Goal: Transaction & Acquisition: Purchase product/service

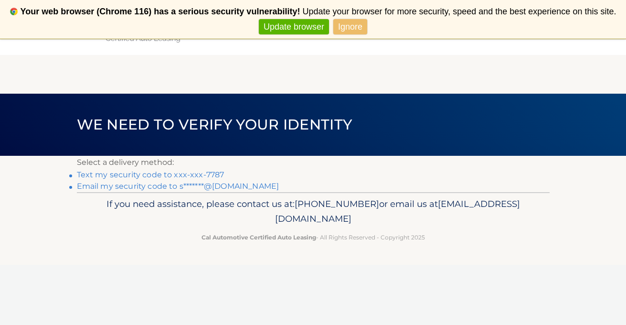
click at [159, 174] on link "Text my security code to xxx-xxx-7787" at bounding box center [151, 174] width 148 height 9
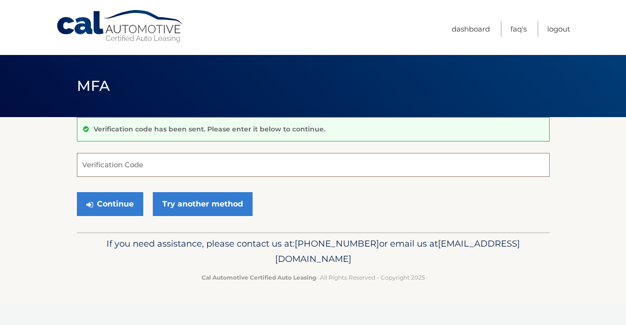
click at [159, 167] on input "Verification Code" at bounding box center [313, 165] width 473 height 24
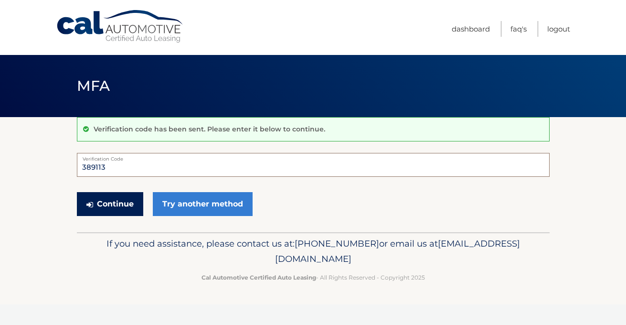
type input "389113"
click at [122, 203] on button "Continue" at bounding box center [110, 204] width 66 height 24
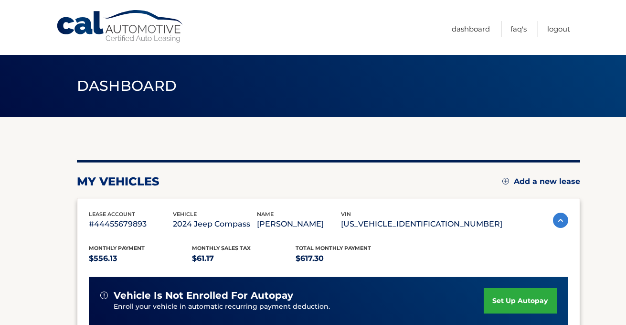
click at [587, 260] on section "my vehicles Add a new lease lease account #44455679893 vehicle 2024 Jeep Compas…" at bounding box center [313, 311] width 626 height 389
click at [440, 243] on div "Monthly Payment $556.13 Monthly sales Tax $61.17 Total Monthly Payment $617.30" at bounding box center [295, 253] width 413 height 21
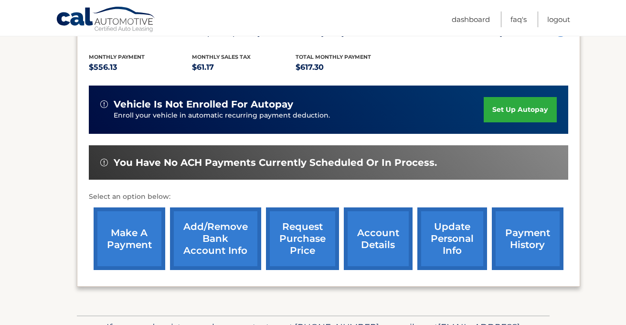
scroll to position [210, 0]
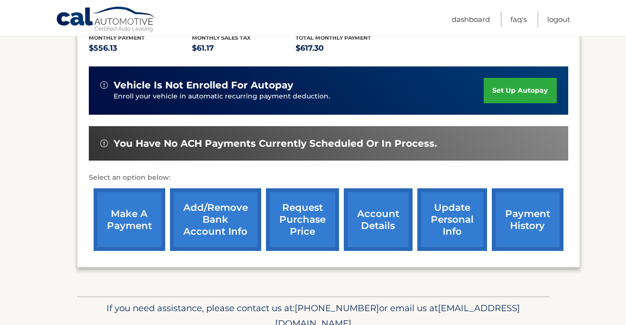
click at [518, 221] on link "payment history" at bounding box center [528, 219] width 72 height 63
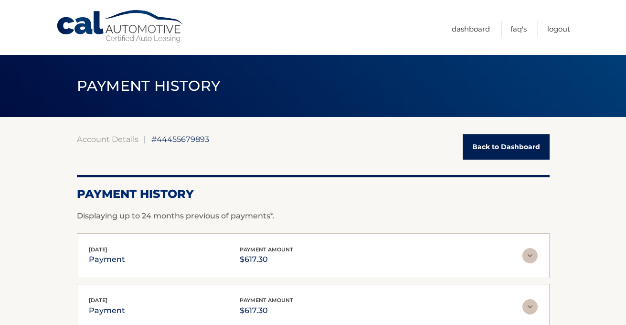
click at [538, 237] on div "Aug 12, 2025 payment payment amount $617.30 Late Charges $0.00 Miscelleneous Ch…" at bounding box center [313, 255] width 473 height 45
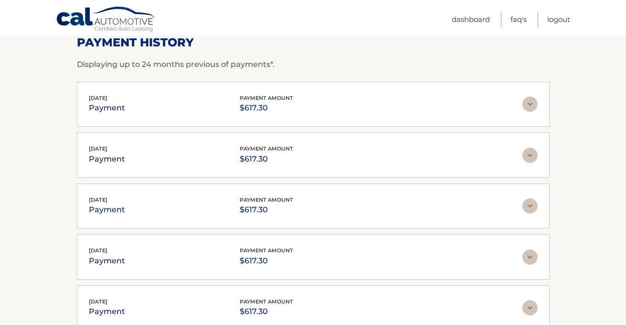
scroll to position [153, 0]
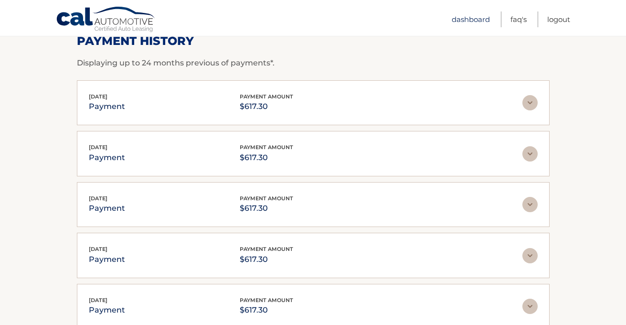
click at [479, 20] on link "Dashboard" at bounding box center [471, 19] width 38 height 16
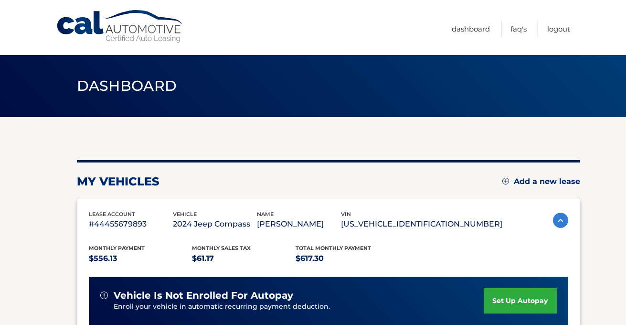
click at [471, 132] on div "my vehicles Add a new lease lease account #44455679893 vehicle 2024 Jeep Compas…" at bounding box center [328, 311] width 503 height 389
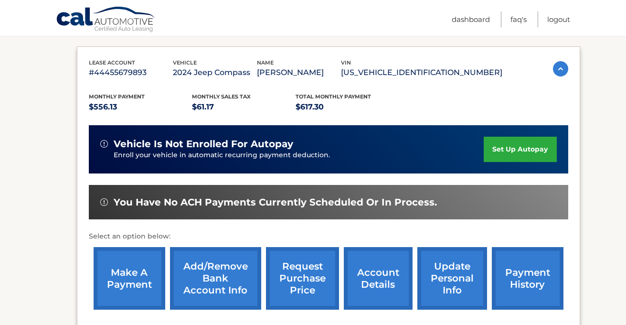
scroll to position [153, 0]
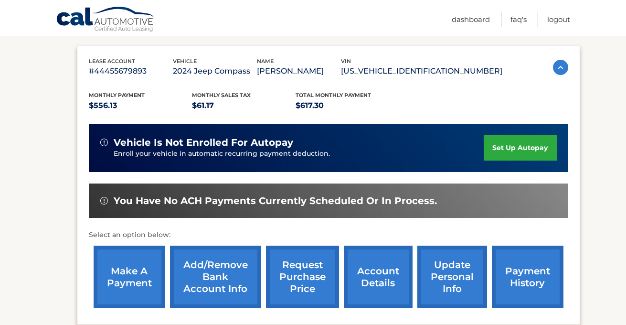
click at [131, 269] on link "make a payment" at bounding box center [130, 276] width 72 height 63
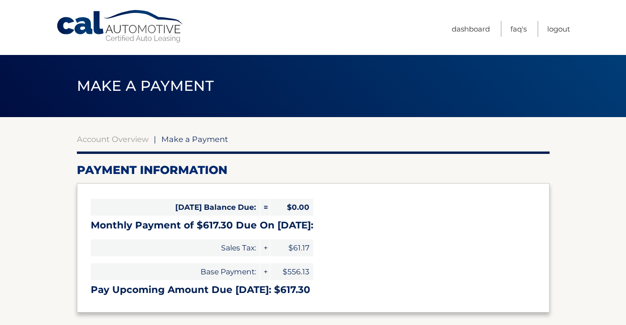
select select "YWY1ZGY0ZTMtOGJmYi00ODA3LTg5ZjctYWYyMDI4YjBkN2Y2"
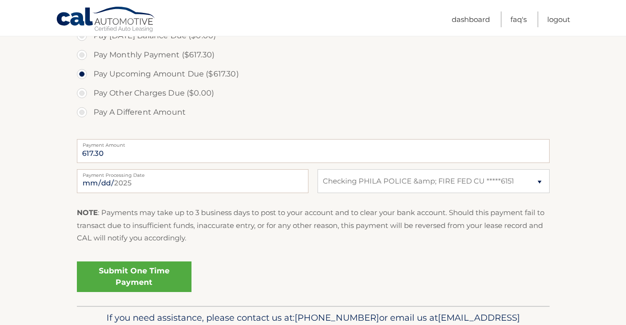
scroll to position [306, 0]
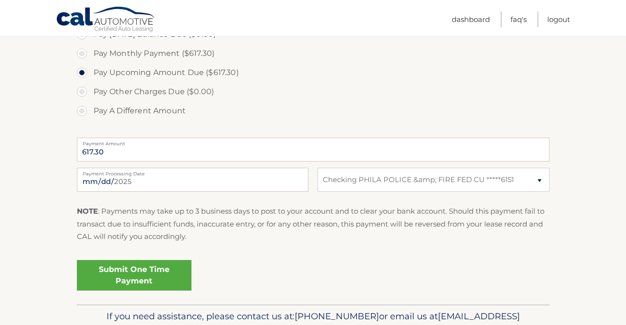
click at [129, 274] on link "Submit One Time Payment" at bounding box center [134, 275] width 115 height 31
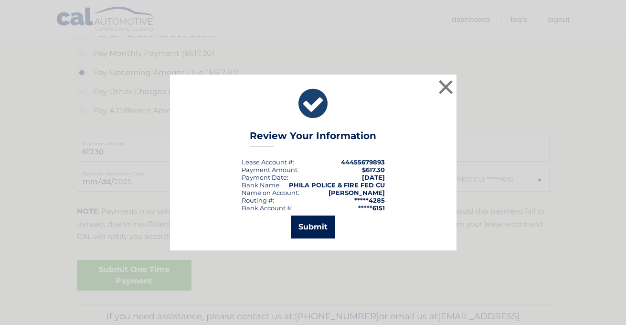
click at [315, 228] on button "Submit" at bounding box center [313, 226] width 44 height 23
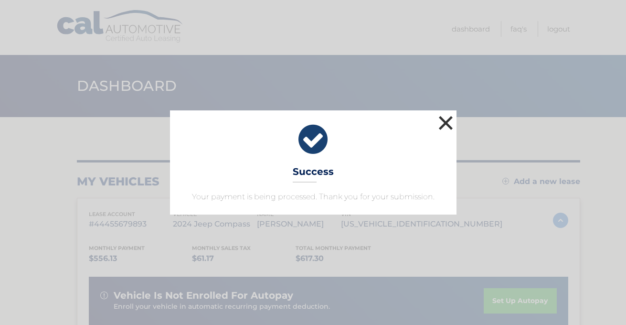
click at [446, 119] on button "×" at bounding box center [445, 122] width 19 height 19
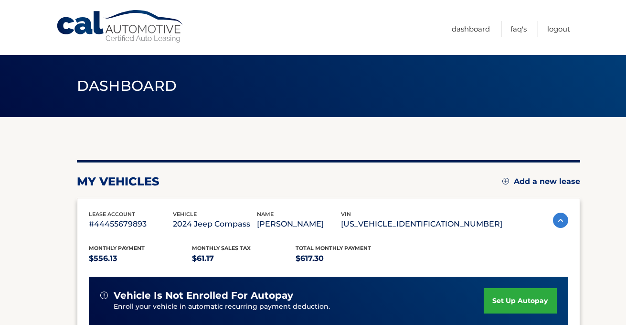
click at [404, 152] on div "my vehicles Add a new lease lease account #44455679893 vehicle 2024 Jeep Compas…" at bounding box center [328, 320] width 503 height 407
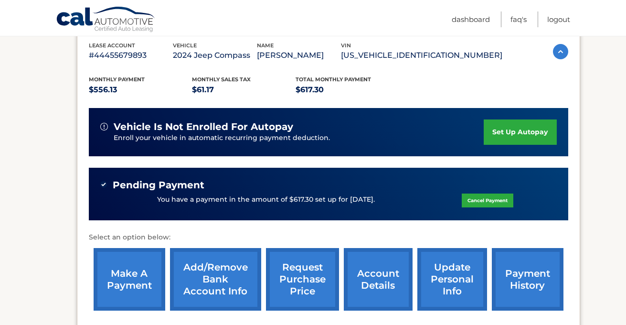
scroll to position [191, 0]
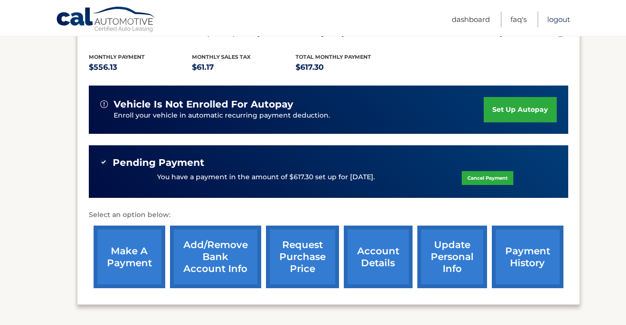
click at [563, 18] on link "Logout" at bounding box center [558, 19] width 23 height 16
